Goal: Information Seeking & Learning: Find specific fact

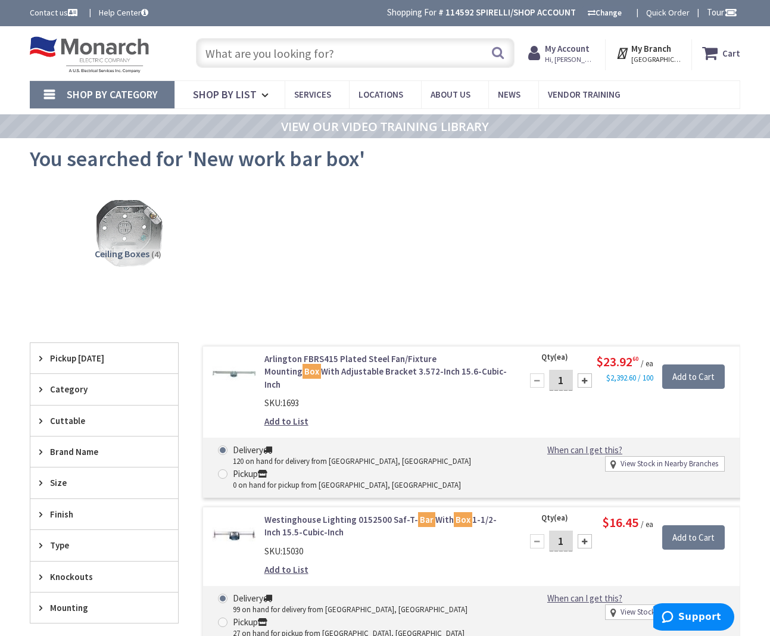
drag, startPoint x: 307, startPoint y: 45, endPoint x: 314, endPoint y: 54, distance: 11.4
click at [307, 45] on input "text" at bounding box center [355, 53] width 319 height 30
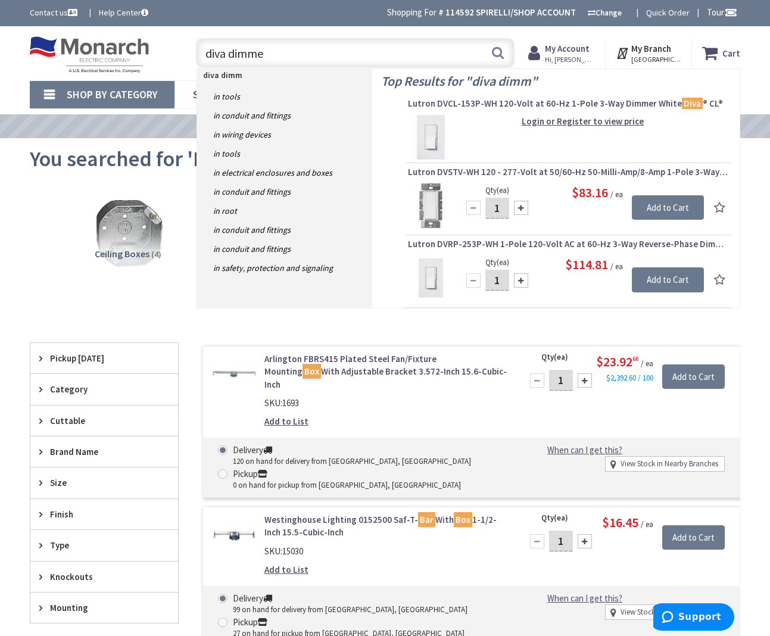
type input "diva dimmer"
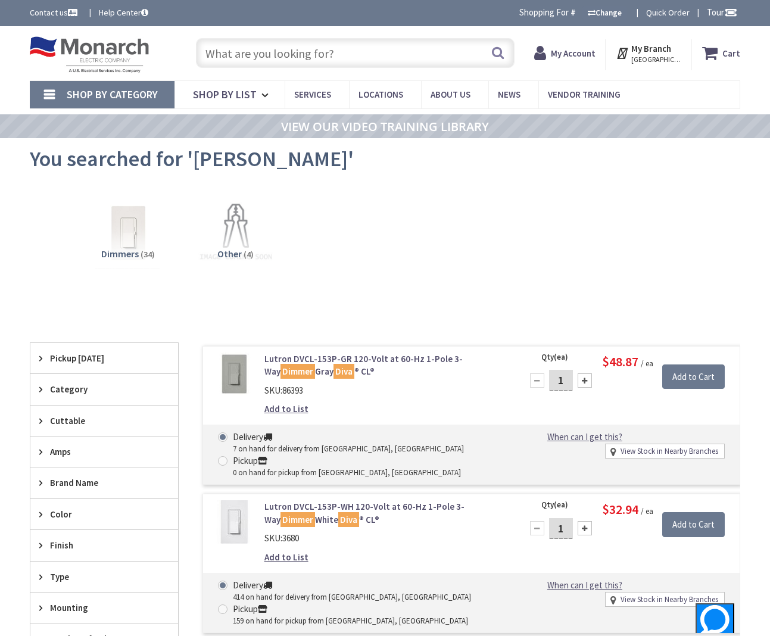
type input "[GEOGRAPHIC_DATA], [GEOGRAPHIC_DATA]"
click at [331, 52] on input "text" at bounding box center [355, 53] width 319 height 30
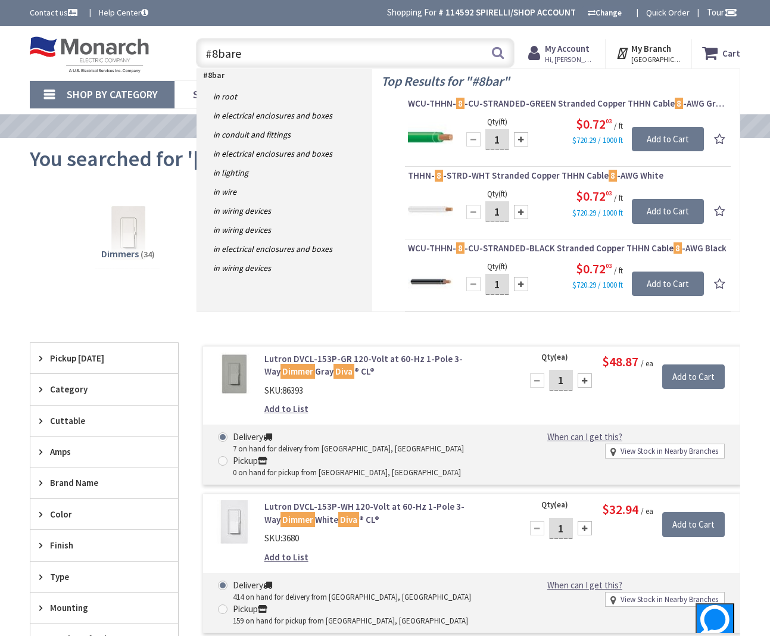
type input "#8bare"
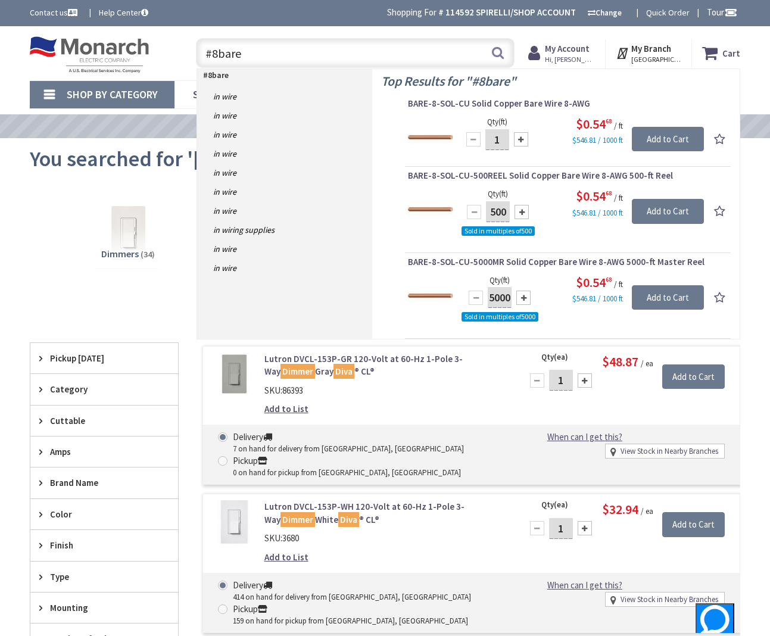
click at [387, 50] on input "#8bare" at bounding box center [355, 53] width 319 height 30
drag, startPoint x: 368, startPoint y: 55, endPoint x: 213, endPoint y: 54, distance: 155.5
click at [213, 54] on input "#8bare" at bounding box center [355, 53] width 319 height 30
click at [256, 54] on input "#8bare" at bounding box center [355, 53] width 319 height 30
drag, startPoint x: 254, startPoint y: 54, endPoint x: 167, endPoint y: 50, distance: 87.1
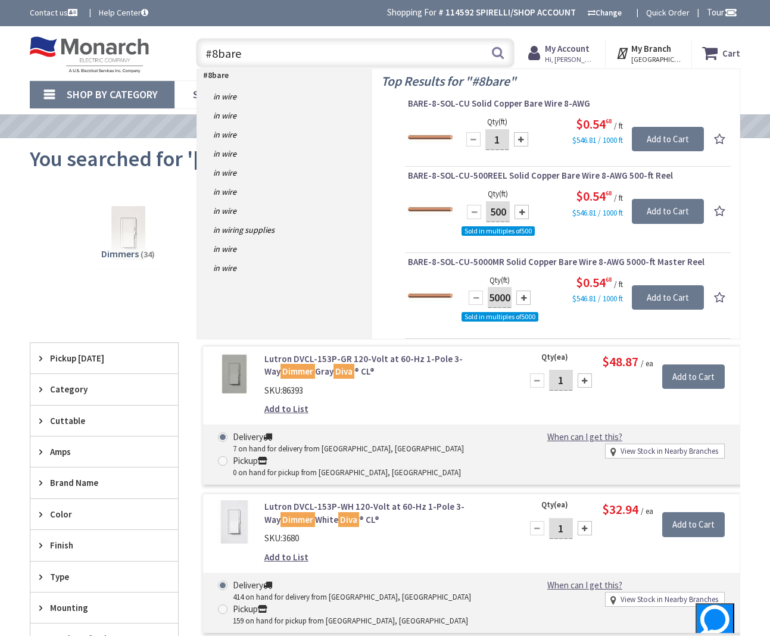
click at [120, 51] on div "Toggle Nav #8bare #8bare Search Cart My Cart Close" at bounding box center [385, 53] width 729 height 40
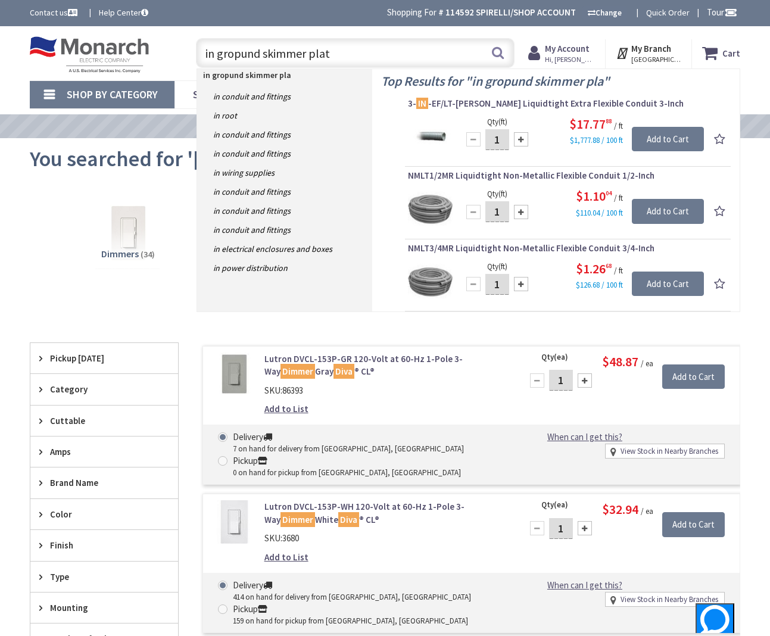
type input "in gropund skimmer plate"
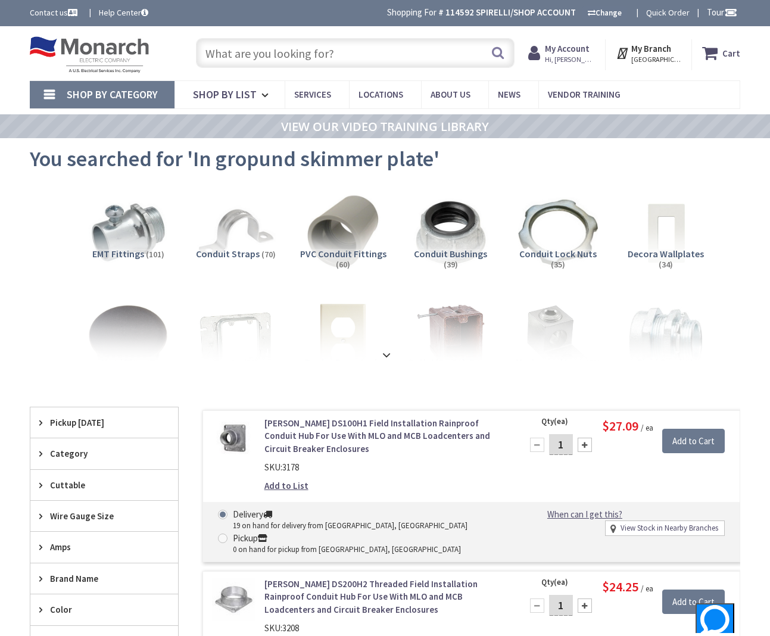
click at [345, 57] on input "text" at bounding box center [355, 53] width 319 height 30
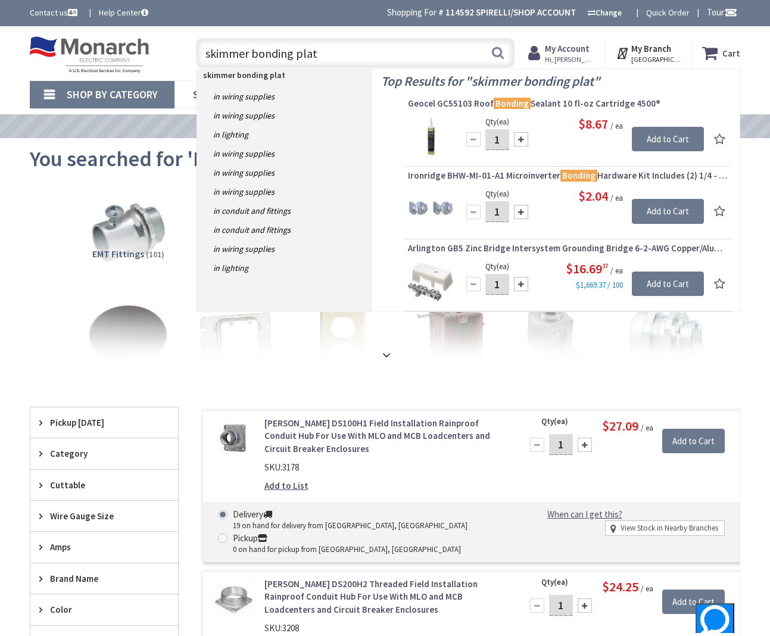
type input "skimmer bonding plate"
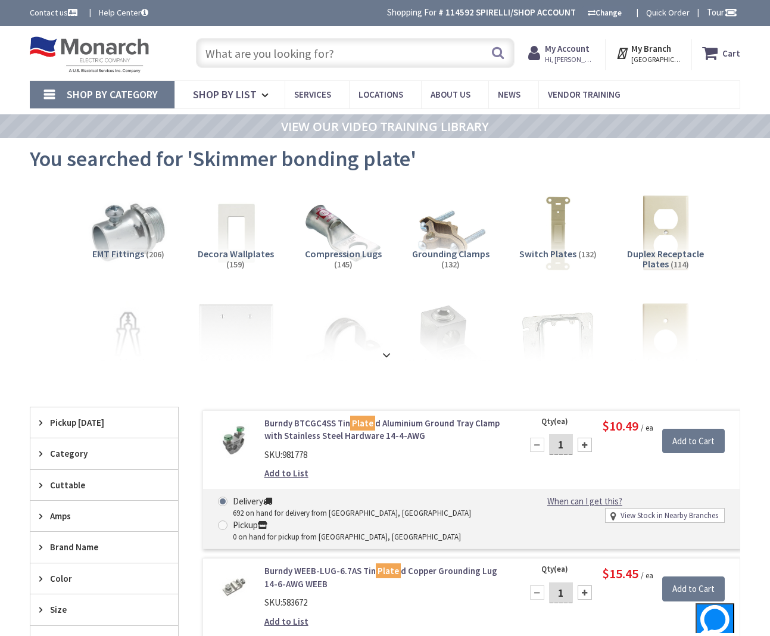
drag, startPoint x: 337, startPoint y: 53, endPoint x: 353, endPoint y: 60, distance: 17.6
click at [338, 53] on input "text" at bounding box center [355, 53] width 319 height 30
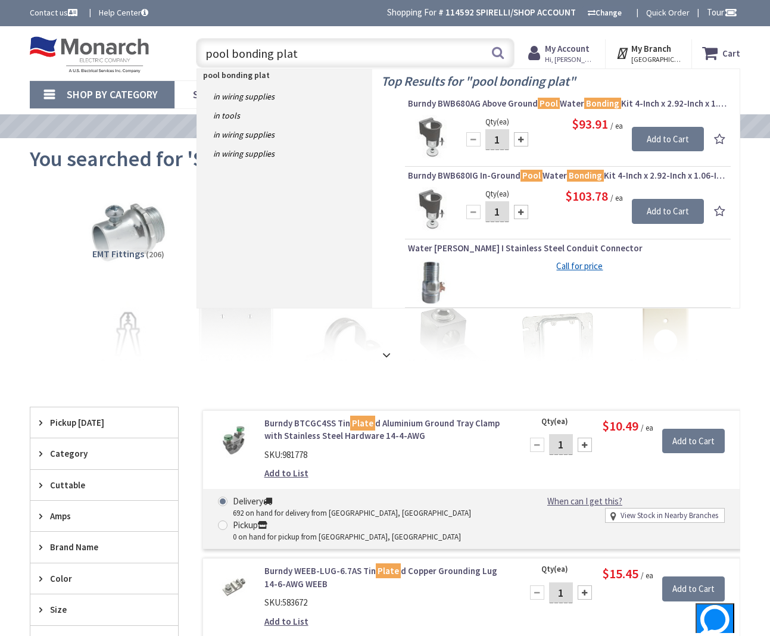
type input "pool bonding plate"
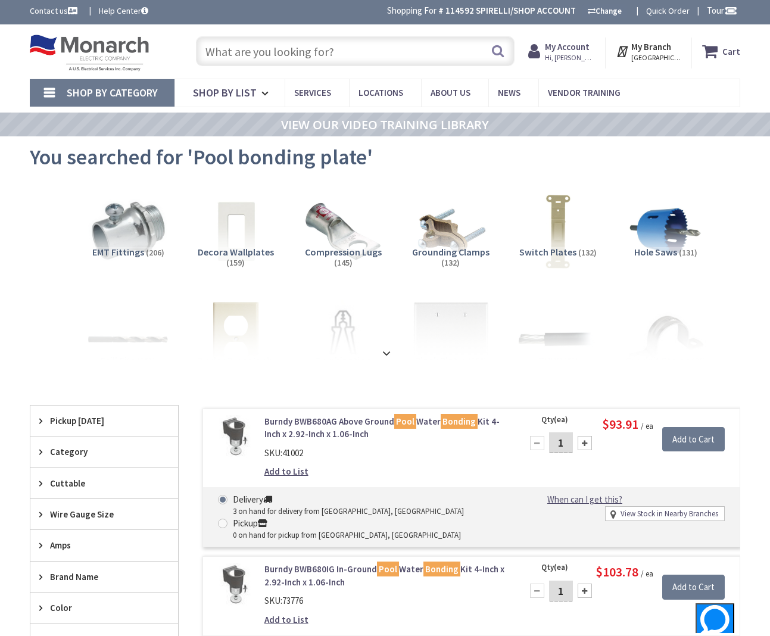
click at [393, 54] on input "text" at bounding box center [355, 51] width 319 height 30
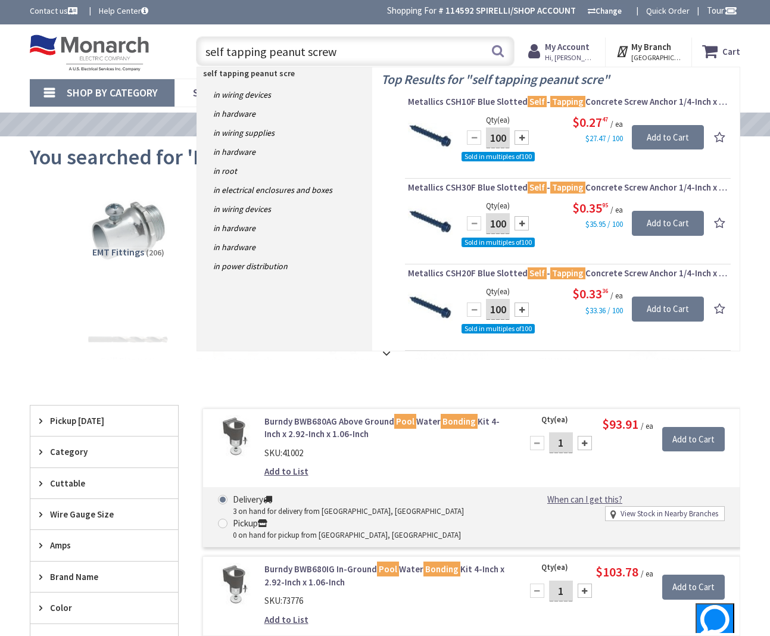
type input "self tapping peanut screws"
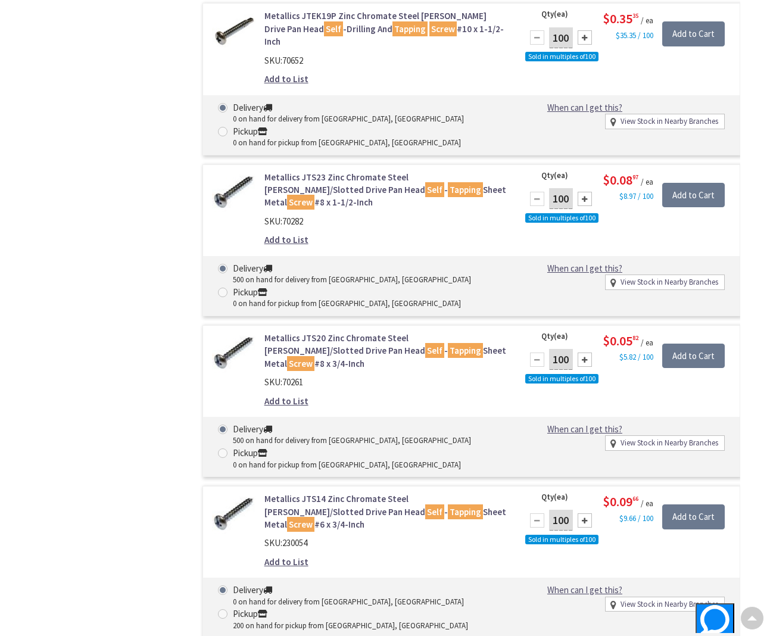
scroll to position [3496, 0]
